Goal: Transaction & Acquisition: Purchase product/service

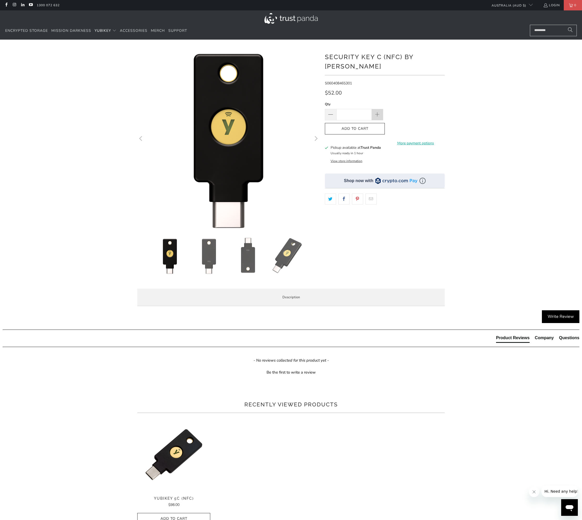
click at [380, 109] on span at bounding box center [377, 114] width 11 height 11
click at [399, 280] on div "**********" at bounding box center [385, 165] width 120 height 237
click at [0, 0] on li "Enterprise and Government" at bounding box center [0, 0] width 0 height 0
drag, startPoint x: 360, startPoint y: 106, endPoint x: 344, endPoint y: 104, distance: 16.1
click at [346, 109] on input "*" at bounding box center [353, 114] width 35 height 11
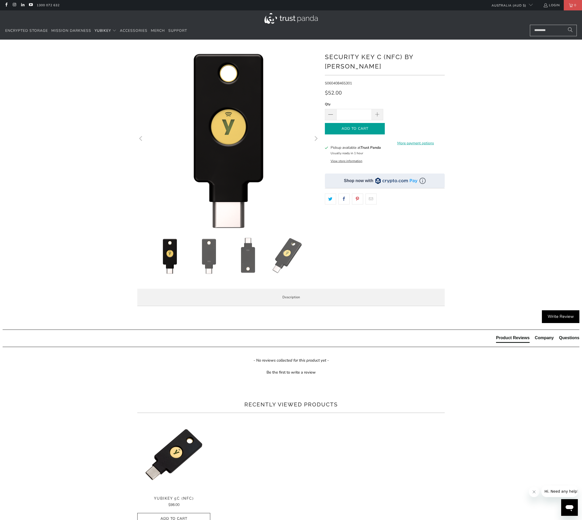
type input "**"
click at [359, 124] on icon "button" at bounding box center [355, 128] width 8 height 8
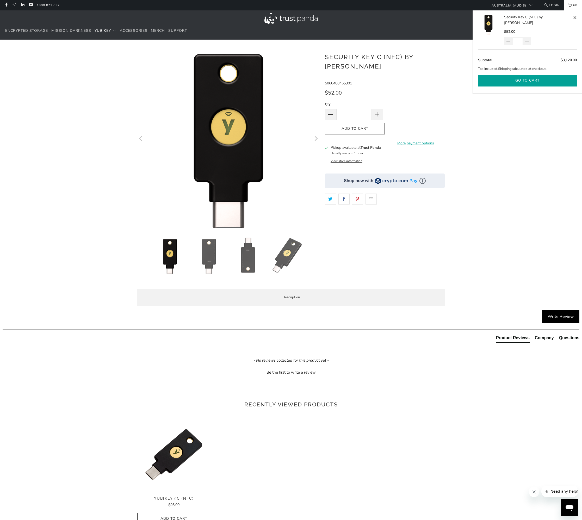
click at [526, 75] on button "Go to cart" at bounding box center [527, 81] width 99 height 12
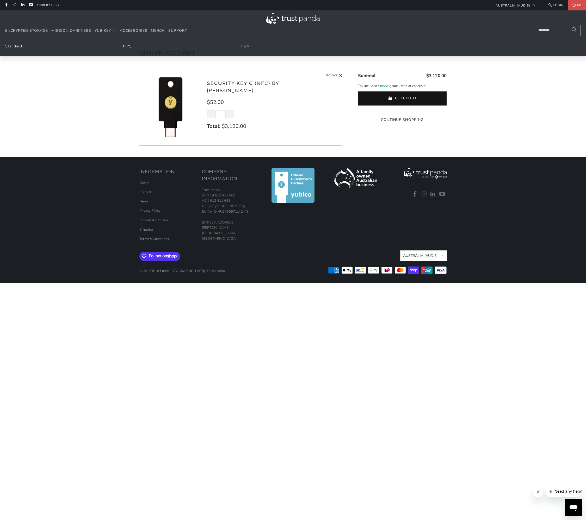
click at [128, 45] on link "FIPS" at bounding box center [127, 46] width 9 height 5
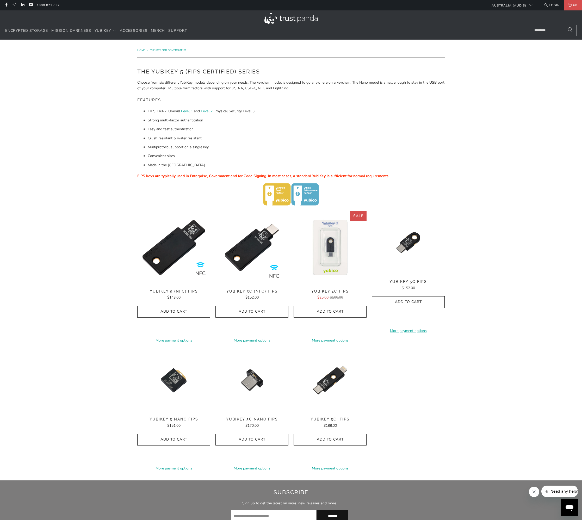
click at [329, 247] on img at bounding box center [329, 247] width 73 height 73
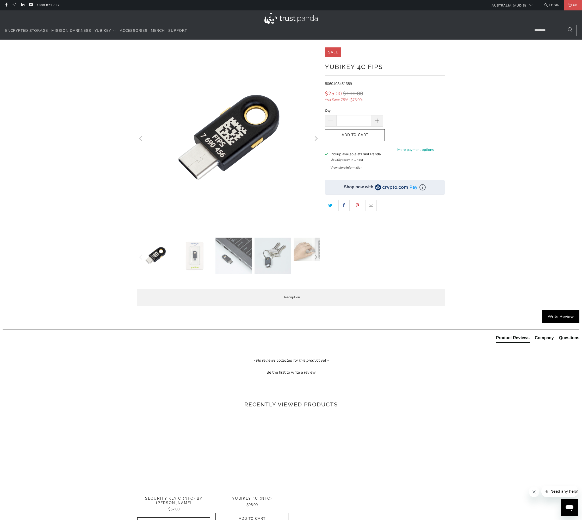
scroll to position [104, 0]
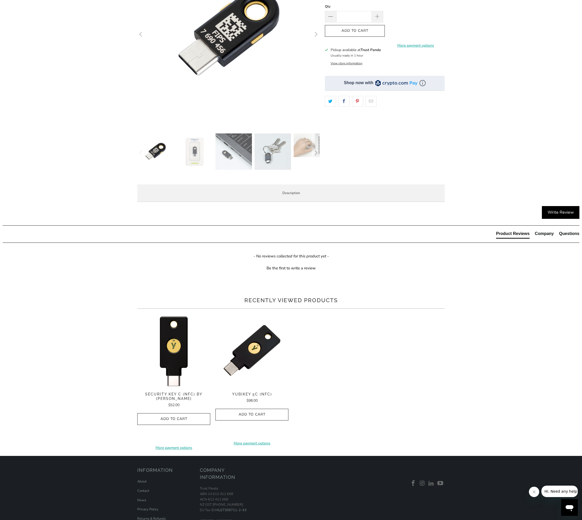
click at [0, 0] on span "Specifications" at bounding box center [0, 0] width 0 height 0
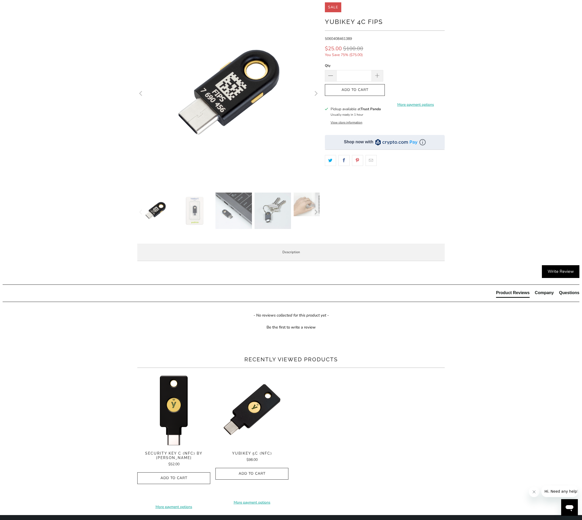
scroll to position [130, 0]
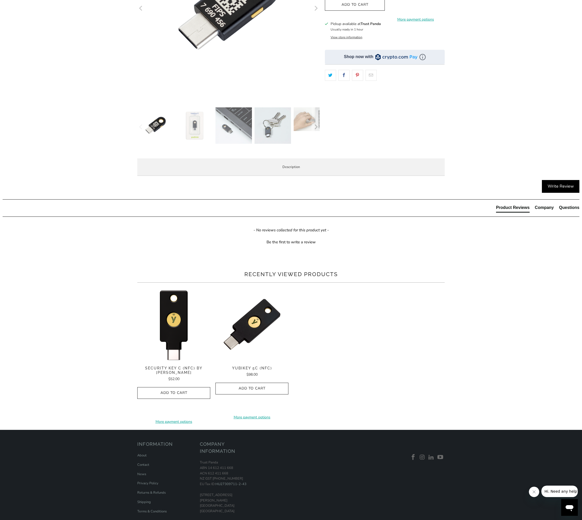
click at [195, 126] on img at bounding box center [194, 125] width 36 height 36
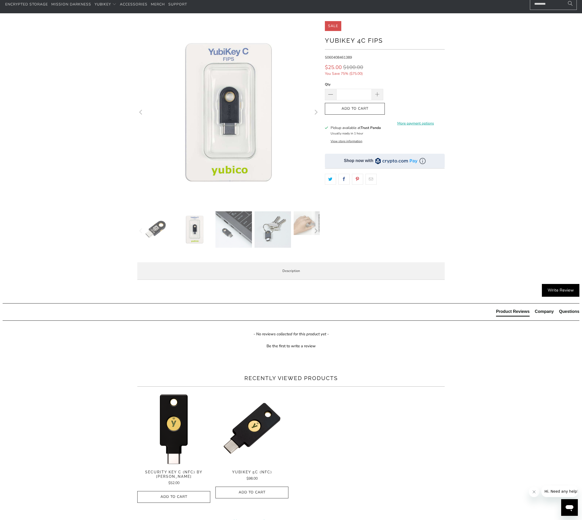
scroll to position [26, 0]
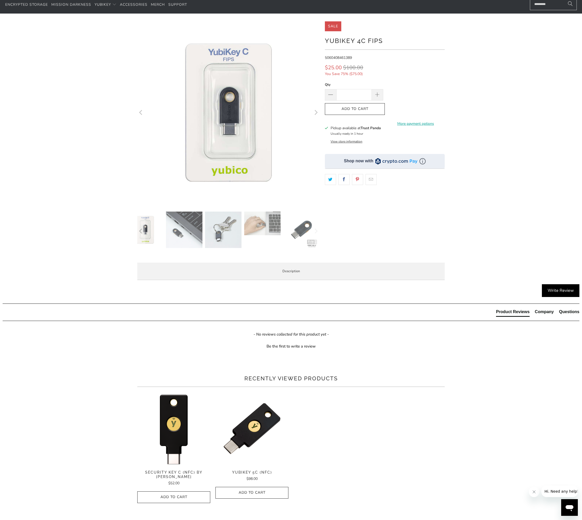
click at [302, 228] on img at bounding box center [301, 229] width 36 height 36
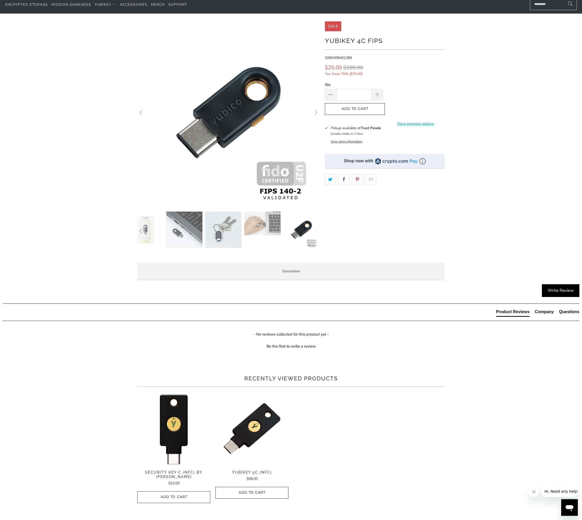
drag, startPoint x: 359, startPoint y: 92, endPoint x: 337, endPoint y: 94, distance: 22.0
click at [343, 94] on input "*" at bounding box center [353, 94] width 35 height 11
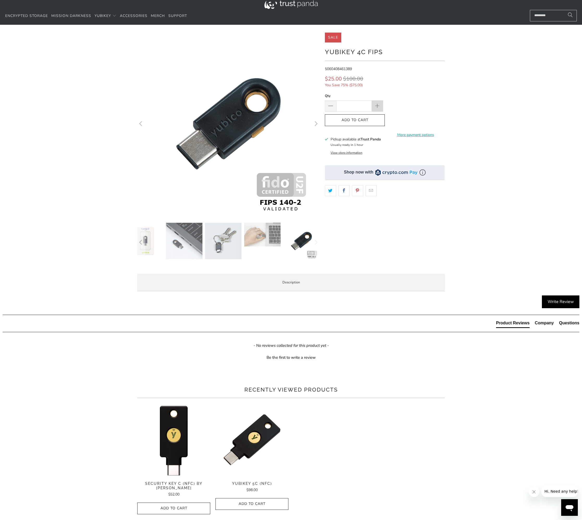
scroll to position [0, 0]
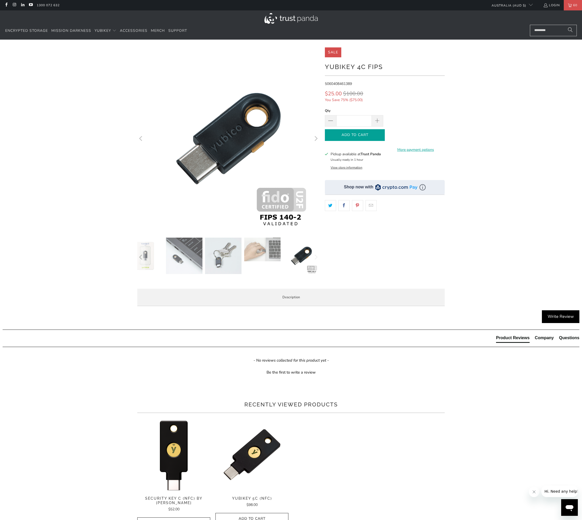
type input "**"
click at [355, 136] on icon "button" at bounding box center [355, 135] width 8 height 8
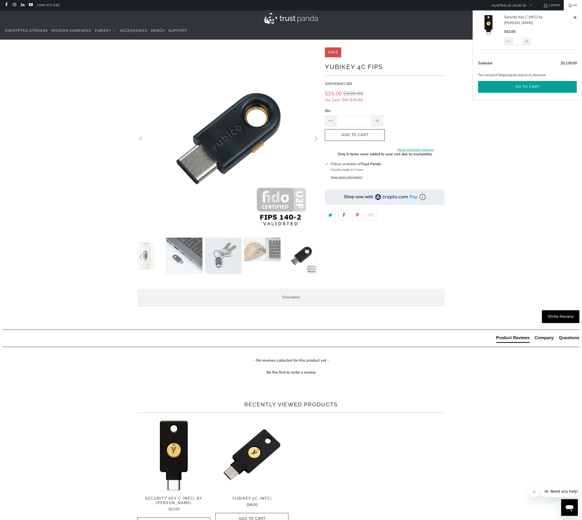
click at [534, 83] on button "Go to cart" at bounding box center [527, 87] width 99 height 12
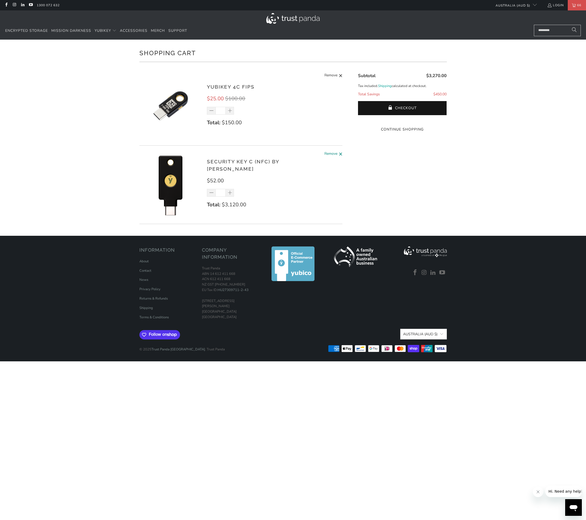
click at [328, 153] on span "Remove" at bounding box center [330, 154] width 13 height 7
type input "*"
click at [223, 111] on input "*" at bounding box center [220, 111] width 10 height 8
type input "**"
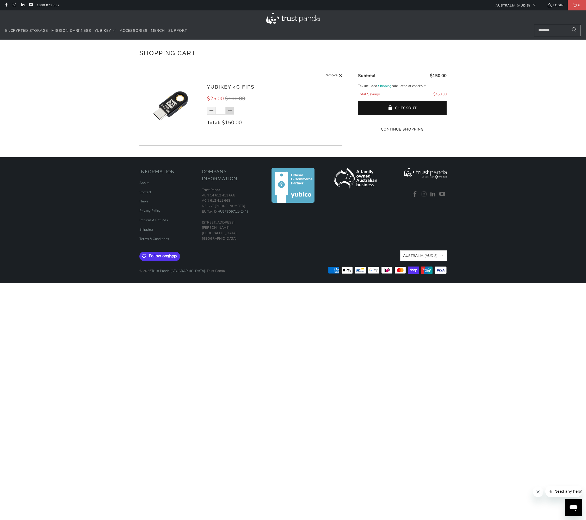
click at [229, 111] on span at bounding box center [229, 110] width 5 height 5
type input "*"
click at [230, 111] on div "*" at bounding box center [224, 111] width 34 height 8
click at [253, 114] on div "YubiKey 4C FIPS $25.00 $100.00 * Total: $150.00 Remove" at bounding box center [272, 107] width 130 height 49
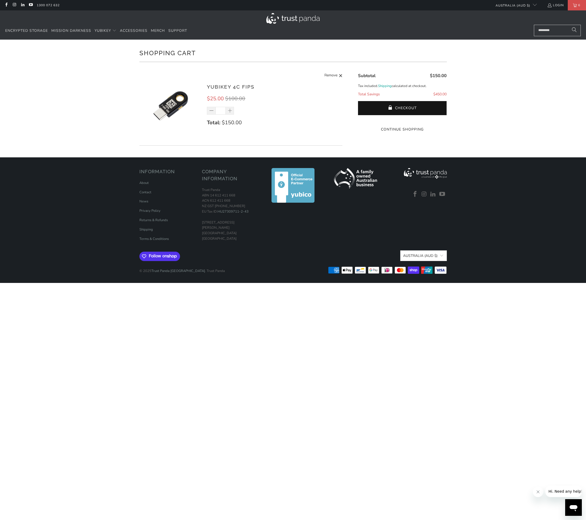
click at [229, 111] on div "*" at bounding box center [224, 111] width 34 height 8
click at [230, 111] on div "*" at bounding box center [224, 111] width 34 height 8
click at [214, 111] on div "*" at bounding box center [224, 111] width 34 height 8
click at [211, 111] on div "*" at bounding box center [224, 111] width 34 height 8
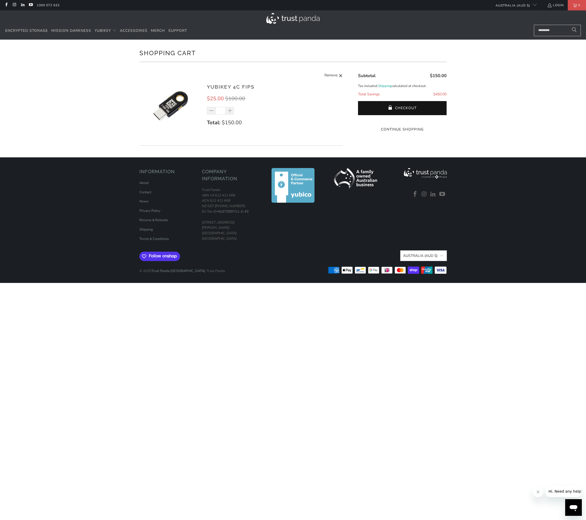
click at [245, 112] on div "YubiKey 4C FIPS $25.00 $100.00 * Total: $150.00 Remove" at bounding box center [272, 107] width 130 height 49
